Goal: Find specific page/section: Find specific page/section

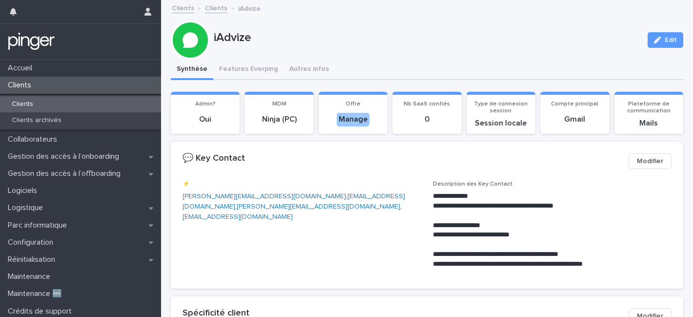
click at [96, 83] on div "Clients" at bounding box center [80, 85] width 161 height 17
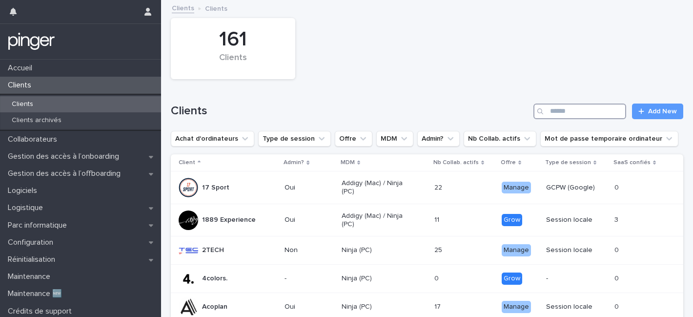
click at [571, 110] on input "Search" at bounding box center [580, 112] width 93 height 16
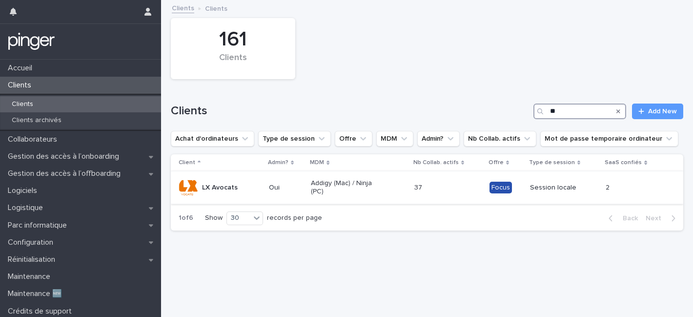
type input "**"
click at [264, 189] on td "LX Avocats" at bounding box center [218, 187] width 94 height 33
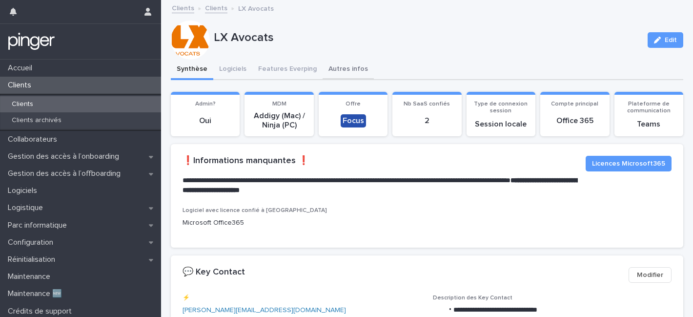
click at [331, 69] on button "Autres infos" at bounding box center [348, 70] width 51 height 21
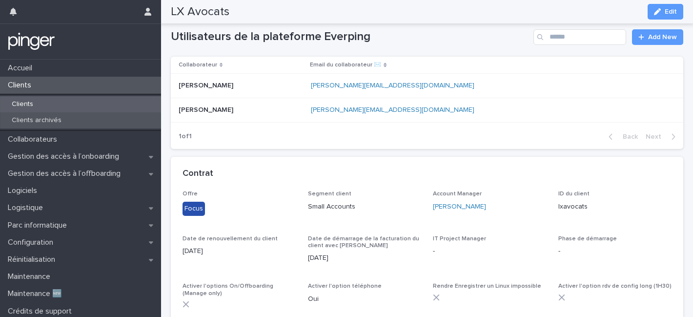
scroll to position [71, 0]
